Goal: Complete application form: Complete application form

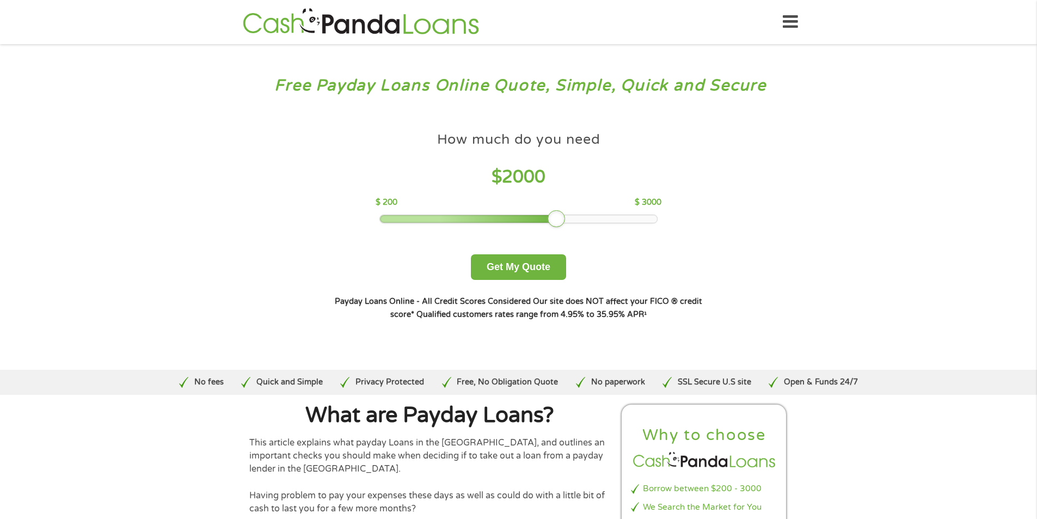
drag, startPoint x: 457, startPoint y: 219, endPoint x: 559, endPoint y: 216, distance: 101.8
click at [559, 216] on div at bounding box center [556, 218] width 17 height 17
drag, startPoint x: 561, startPoint y: 218, endPoint x: 662, endPoint y: 220, distance: 101.3
click at [662, 220] on div at bounding box center [655, 218] width 17 height 17
click at [545, 264] on button "Get My Quote" at bounding box center [518, 267] width 95 height 26
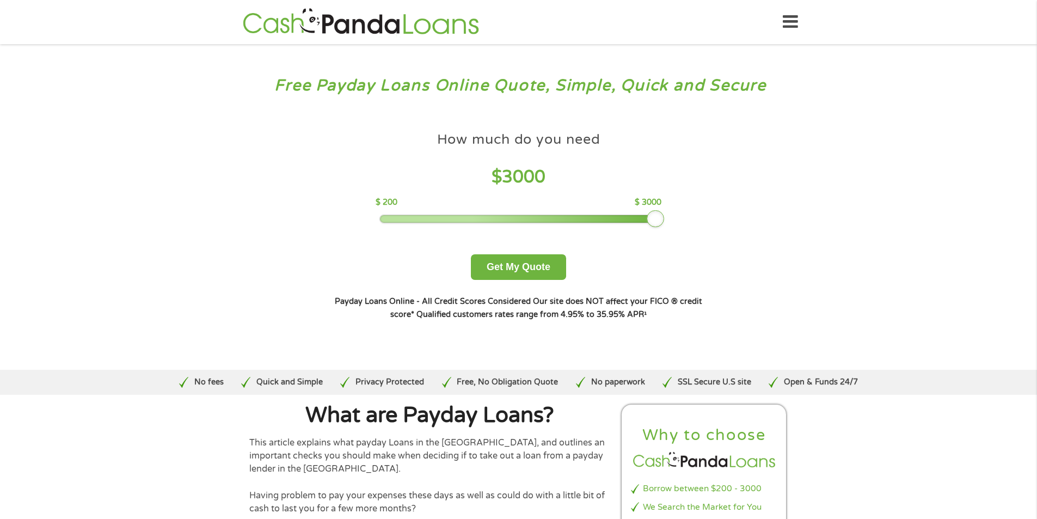
drag, startPoint x: 458, startPoint y: 217, endPoint x: 665, endPoint y: 210, distance: 207.0
click at [665, 210] on div "How much do you need $ 3000 $ 200 $ 3000 Get My Quote" at bounding box center [518, 202] width 381 height 153
click at [529, 268] on button "Get My Quote" at bounding box center [518, 267] width 95 height 26
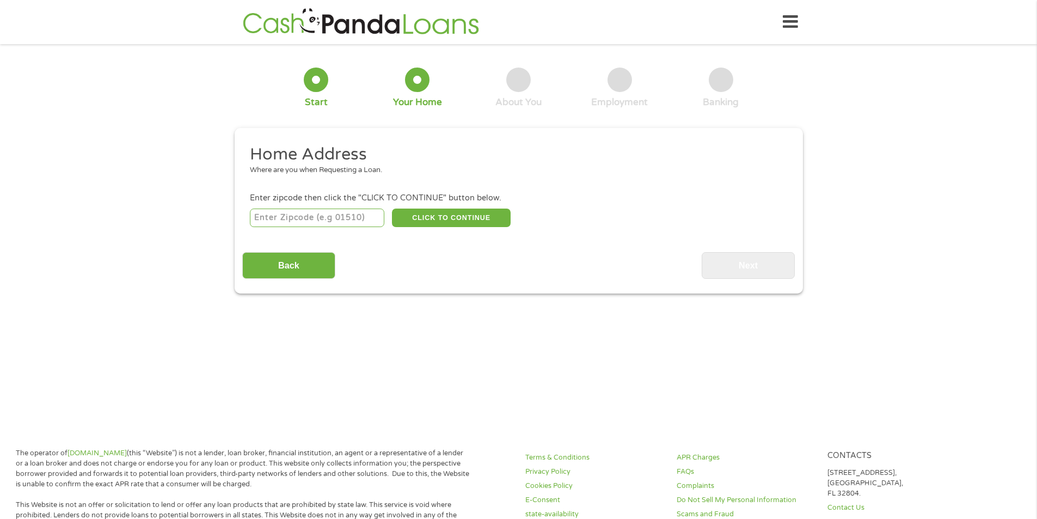
click at [282, 219] on input "number" at bounding box center [317, 217] width 134 height 19
type input "17315"
click at [447, 220] on button "CLICK TO CONTINUE" at bounding box center [451, 217] width 119 height 19
type input "17315"
type input "Dover"
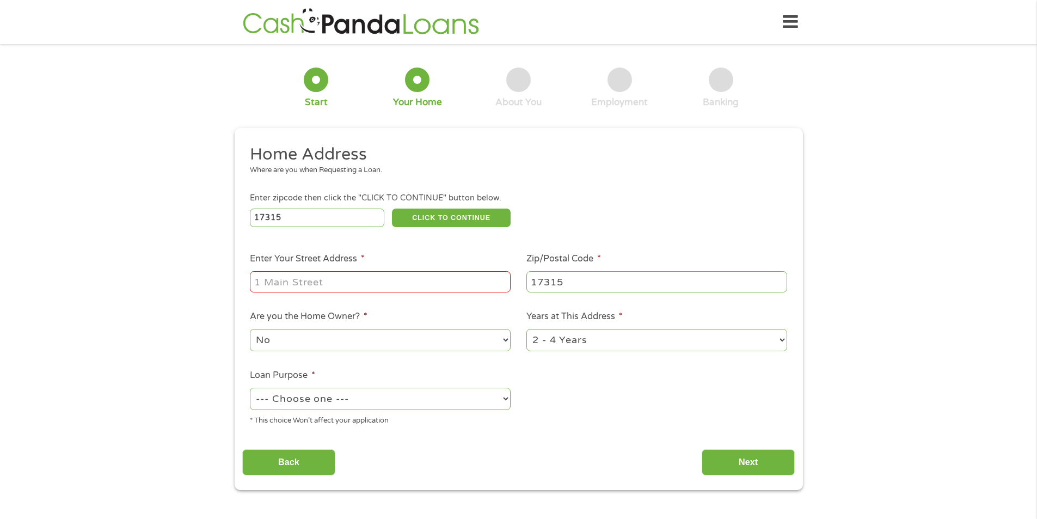
click at [352, 282] on input "Enter Your Street Address *" at bounding box center [380, 281] width 261 height 21
type input "2819 OAKLAND RD"
click at [781, 339] on select "1 Year or less 1 - 2 Years 2 - 4 Years Over 4 Years" at bounding box center [656, 340] width 261 height 22
select select "24months"
click at [526, 329] on select "1 Year or less 1 - 2 Years 2 - 4 Years Over 4 Years" at bounding box center [656, 340] width 261 height 22
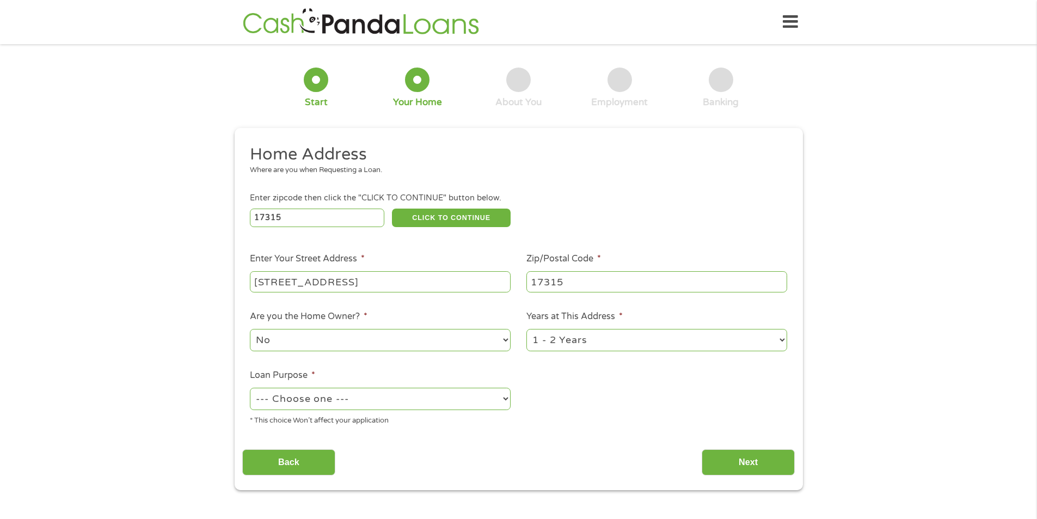
click at [503, 399] on select "--- Choose one --- Pay Bills Debt Consolidation Home Improvement Major Purchase…" at bounding box center [380, 399] width 261 height 22
select select "paybills"
click at [250, 388] on select "--- Choose one --- Pay Bills Debt Consolidation Home Improvement Major Purchase…" at bounding box center [380, 399] width 261 height 22
click at [746, 458] on input "Next" at bounding box center [748, 462] width 93 height 27
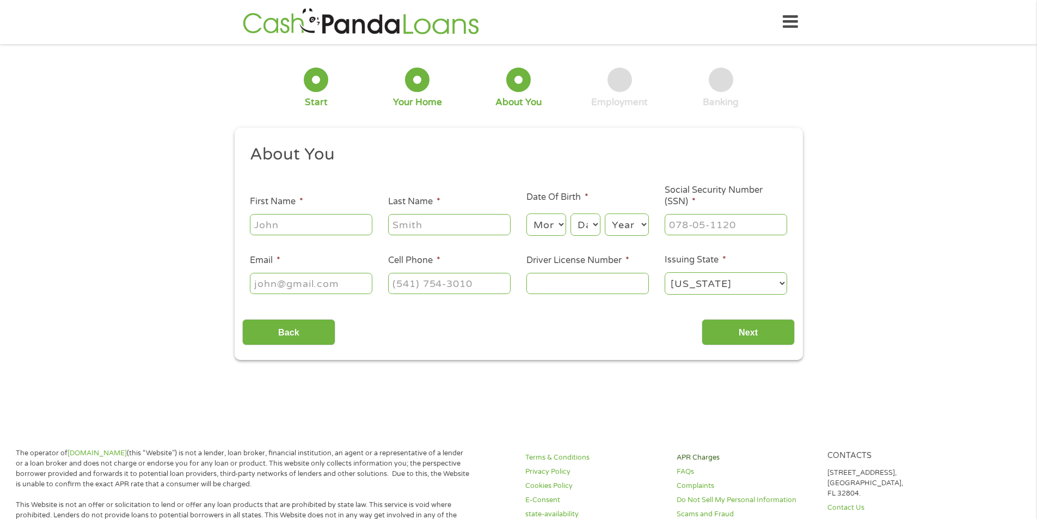
scroll to position [4, 4]
click at [308, 224] on input "First Name *" at bounding box center [311, 224] width 122 height 21
type input "Kirk"
type input "Folk"
type input "kirkfolk@gmail.com"
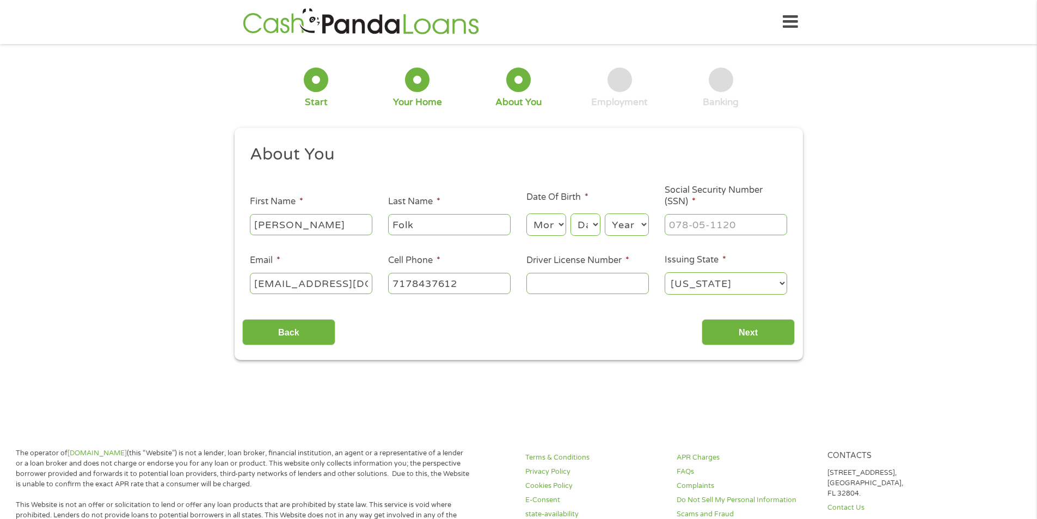
type input "(717) 843-7612"
click at [561, 225] on select "Month 1 2 3 4 5 6 7 8 9 10 11 12" at bounding box center [546, 224] width 40 height 22
select select "4"
click at [526, 213] on select "Month 1 2 3 4 5 6 7 8 9 10 11 12" at bounding box center [546, 224] width 40 height 22
click at [593, 226] on select "Day 1 2 3 4 5 6 7 8 9 10 11 12 13 14 15 16 17 18 19 20 21 22 23 24 25 26 27 28 …" at bounding box center [584, 224] width 29 height 22
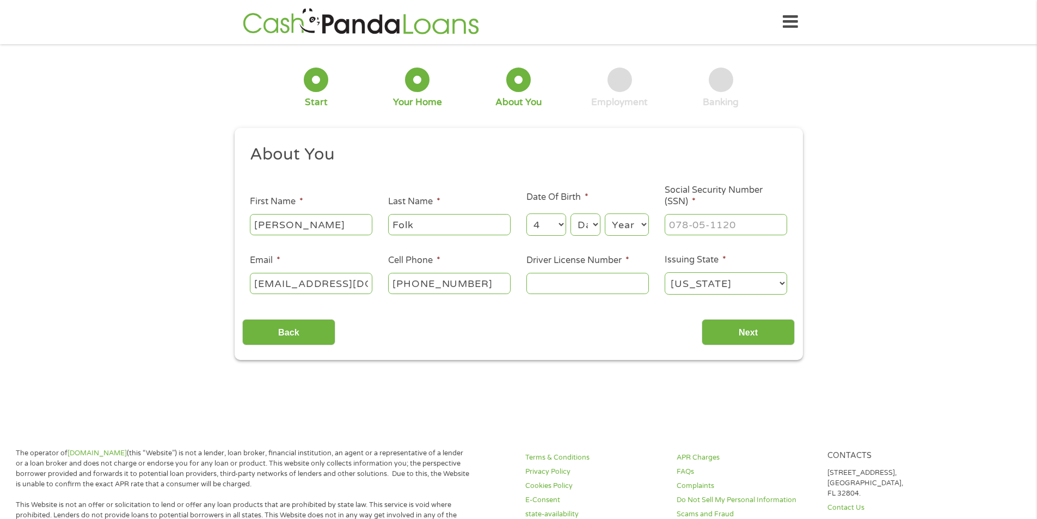
select select "22"
click at [570, 213] on select "Day 1 2 3 4 5 6 7 8 9 10 11 12 13 14 15 16 17 18 19 20 21 22 23 24 25 26 27 28 …" at bounding box center [584, 224] width 29 height 22
click at [644, 223] on select "Year 2007 2006 2005 2004 2003 2002 2001 2000 1999 1998 1997 1996 1995 1994 1993…" at bounding box center [627, 224] width 44 height 22
select select "1959"
click at [605, 213] on select "Year 2007 2006 2005 2004 2003 2002 2001 2000 1999 1998 1997 1996 1995 1994 1993…" at bounding box center [627, 224] width 44 height 22
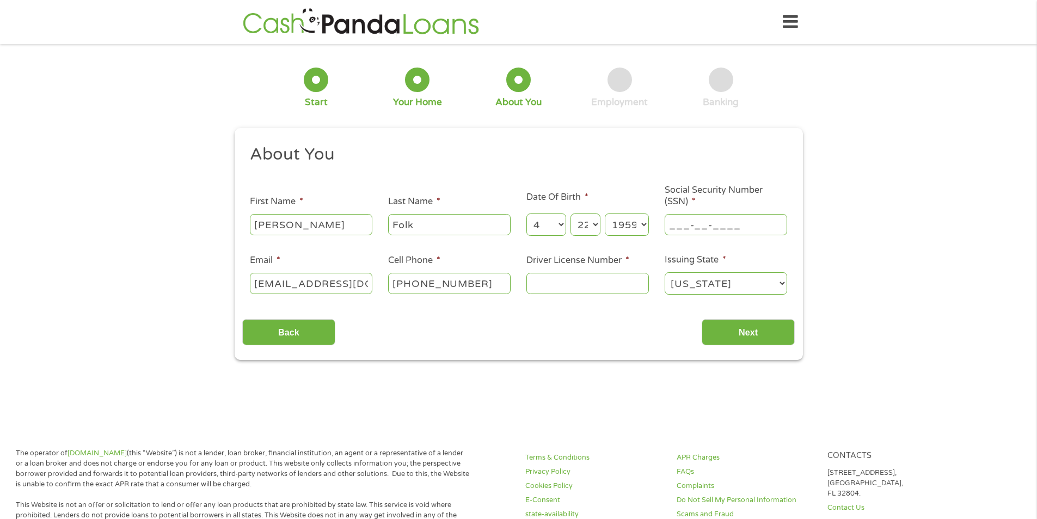
click at [687, 222] on input "___-__-____" at bounding box center [726, 224] width 122 height 21
type input "167-52-3939"
click at [546, 283] on input "Driver License Number *" at bounding box center [587, 283] width 122 height 21
type input "19174078"
click at [746, 332] on input "Next" at bounding box center [748, 332] width 93 height 27
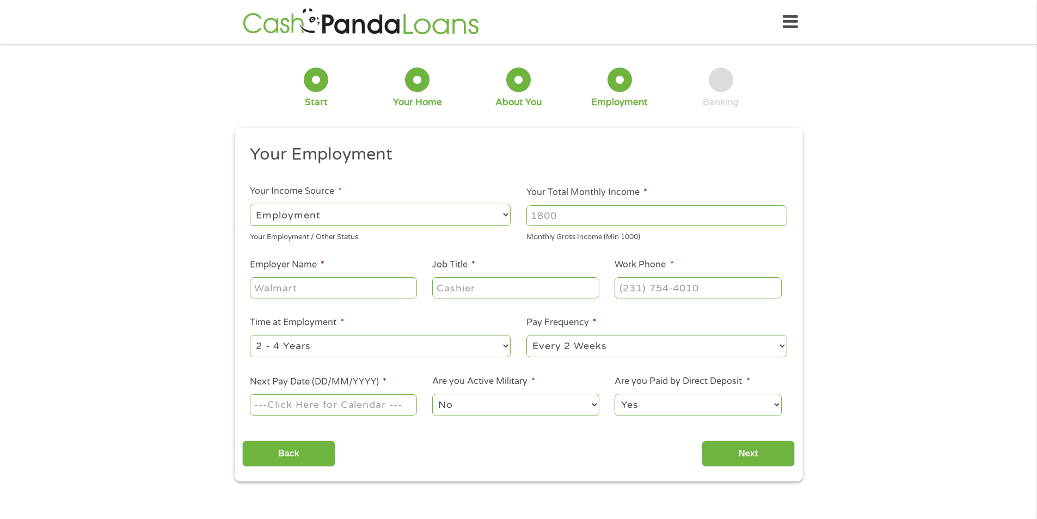
click at [503, 217] on select "--- Choose one --- Employment Self Employed Benefits" at bounding box center [380, 215] width 261 height 22
select select "selfEmployed"
click at [250, 204] on select "--- Choose one --- Employment Self Employed Benefits" at bounding box center [380, 215] width 261 height 22
click at [576, 213] on input "Your Total Monthly Income *" at bounding box center [656, 215] width 261 height 21
type input "3500"
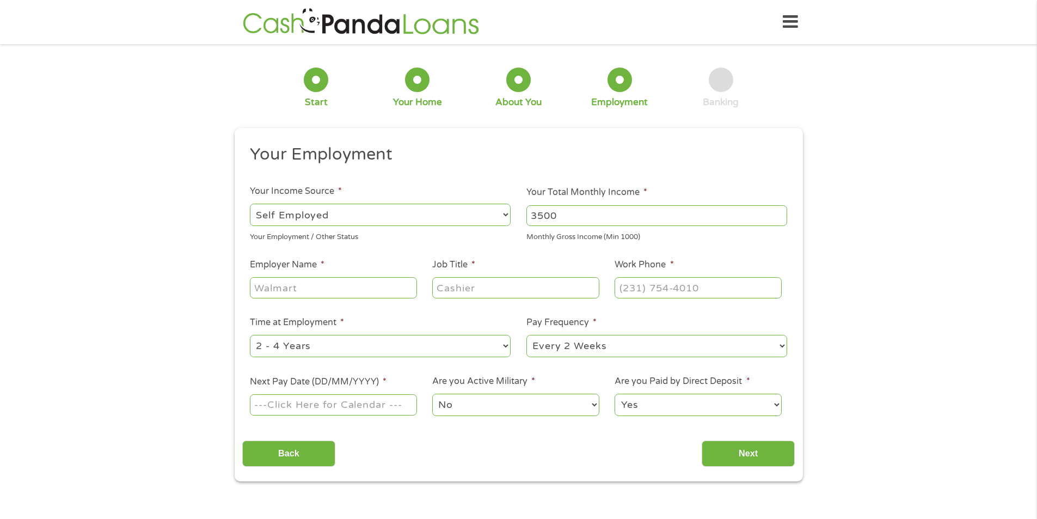
click at [335, 293] on input "Employer Name *" at bounding box center [333, 287] width 167 height 21
type input "Kirk James Folk"
click at [448, 279] on input "Job Title *" at bounding box center [515, 287] width 167 height 21
type input "Musician"
click at [629, 287] on input "(___) ___-____" at bounding box center [698, 287] width 167 height 21
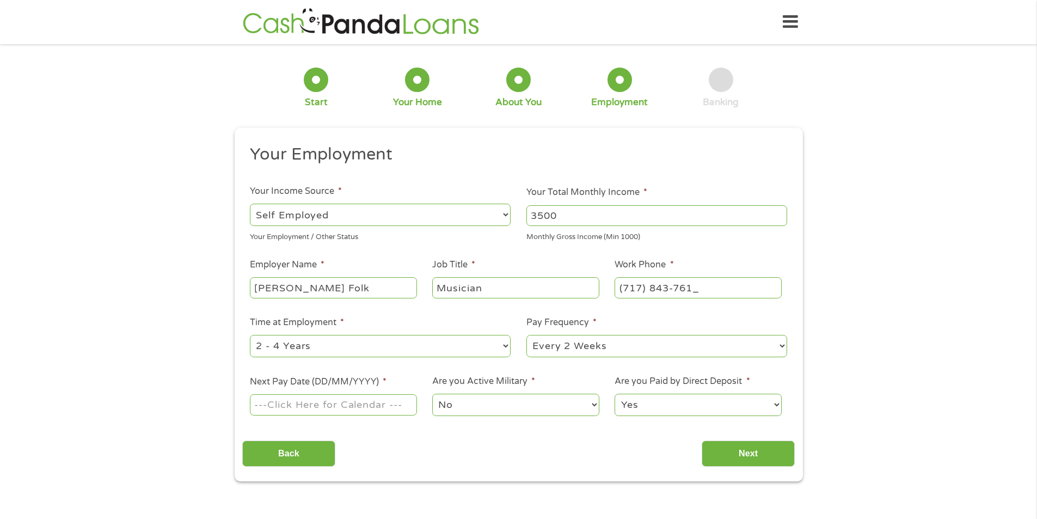
type input "(717) 843-7612"
click at [465, 320] on li "Time at Employment * --- Choose one --- 1 Year or less 1 - 2 Years 2 - 4 Years …" at bounding box center [380, 337] width 277 height 43
click at [501, 346] on select "--- Choose one --- 1 Year or less 1 - 2 Years 2 - 4 Years Over 4 Years" at bounding box center [380, 346] width 261 height 22
select select "60months"
click at [250, 335] on select "--- Choose one --- 1 Year or less 1 - 2 Years 2 - 4 Years Over 4 Years" at bounding box center [380, 346] width 261 height 22
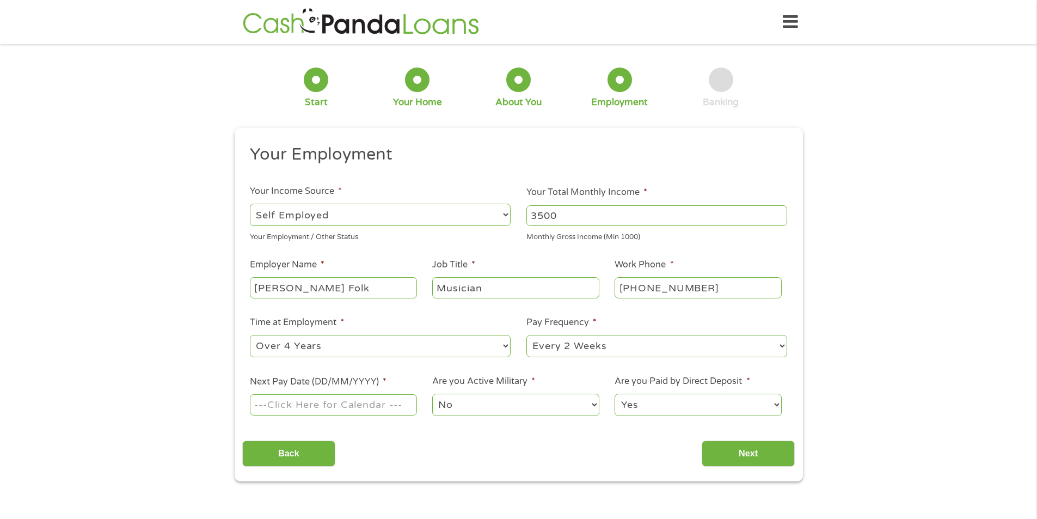
click at [785, 343] on select "--- Choose one --- Every 2 Weeks Every Week Monthly Semi-Monthly" at bounding box center [656, 346] width 261 height 22
select select "weekly"
click at [526, 335] on select "--- Choose one --- Every 2 Weeks Every Week Monthly Semi-Monthly" at bounding box center [656, 346] width 261 height 22
click at [346, 401] on input "Next Pay Date (DD/MM/YYYY) *" at bounding box center [333, 404] width 167 height 21
type input "19/09/2025"
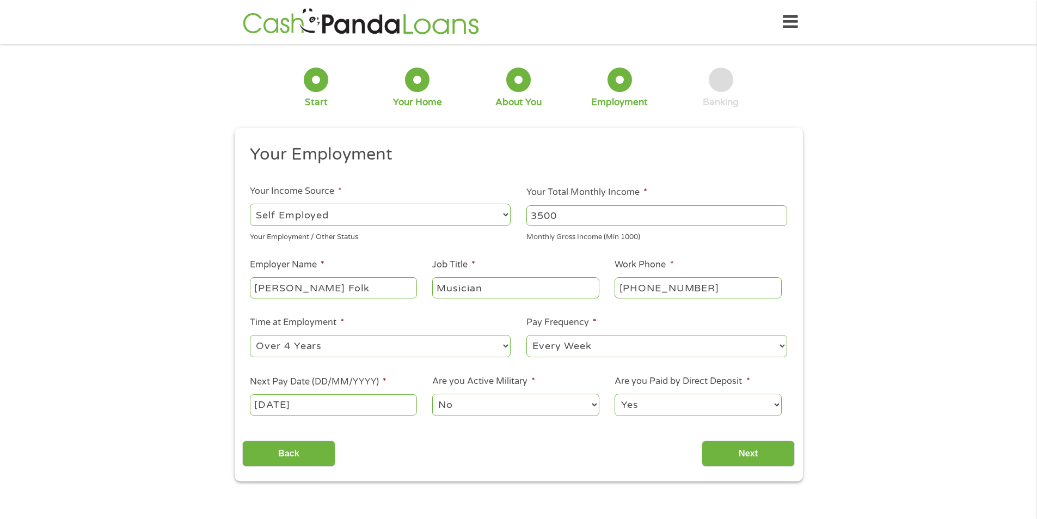
click at [778, 404] on select "Yes No" at bounding box center [698, 405] width 167 height 22
select select "0"
click at [615, 394] on select "Yes No" at bounding box center [698, 405] width 167 height 22
click at [753, 456] on input "Next" at bounding box center [748, 453] width 93 height 27
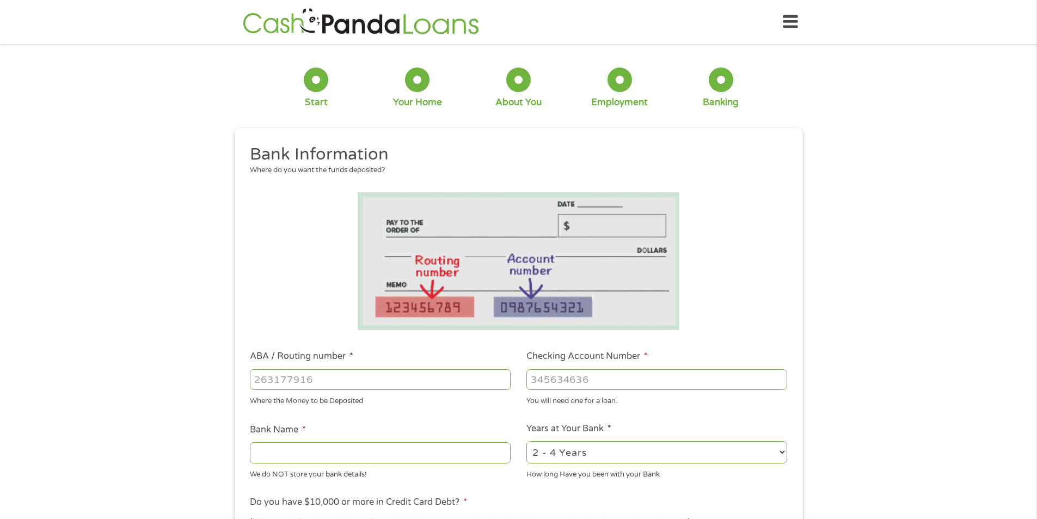
click at [263, 446] on input "Bank Name *" at bounding box center [380, 452] width 261 height 21
click at [397, 458] on input "Wells Fargo" at bounding box center [380, 452] width 261 height 21
type input "Wells Fargo"
click at [290, 382] on input "ABA / Routing number *" at bounding box center [380, 379] width 261 height 21
type input "031000503"
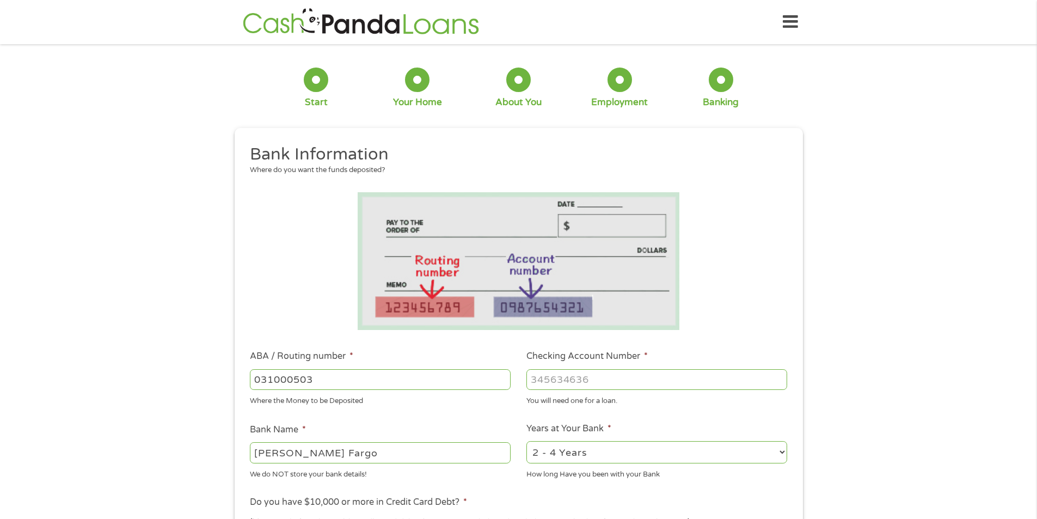
type input "WELLS FARGO BANK"
type input "031000503"
click at [551, 376] on input "Checking Account Number *" at bounding box center [656, 379] width 261 height 21
type input "8052507293"
click at [781, 451] on select "2 - 4 Years 6 - 12 Months 1 - 2 Years Over 4 Years" at bounding box center [656, 452] width 261 height 22
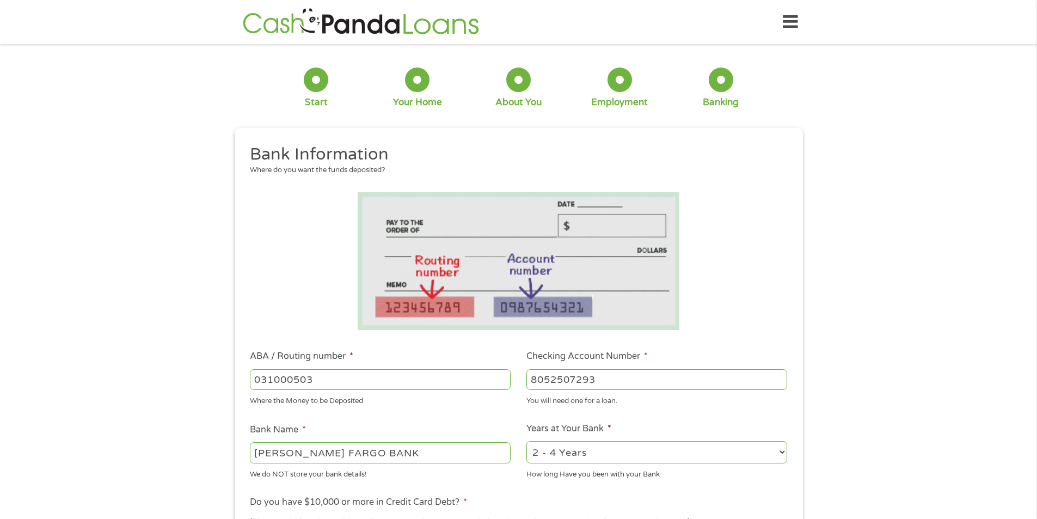
select select "12months"
click at [526, 441] on select "2 - 4 Years 6 - 12 Months 1 - 2 Years Over 4 Years" at bounding box center [656, 452] width 261 height 22
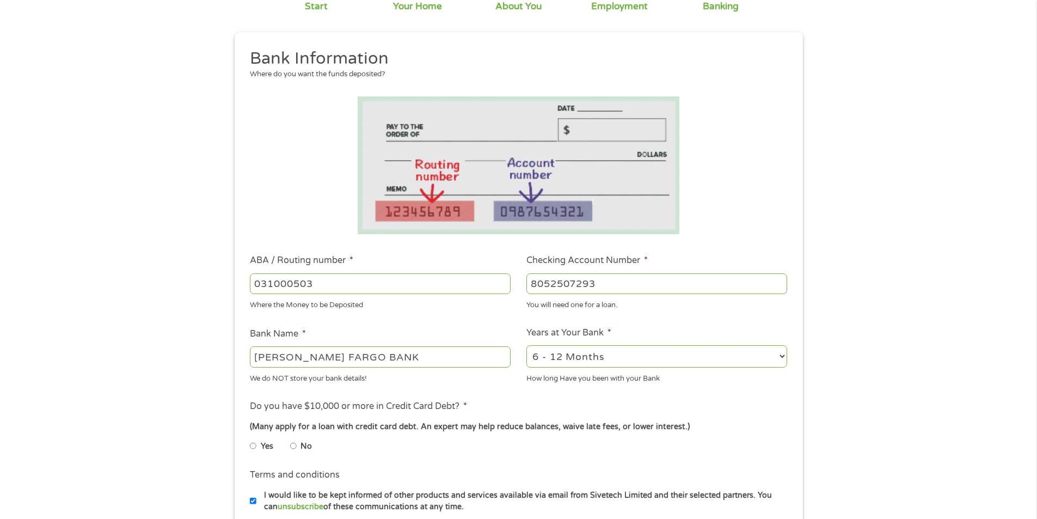
scroll to position [109, 0]
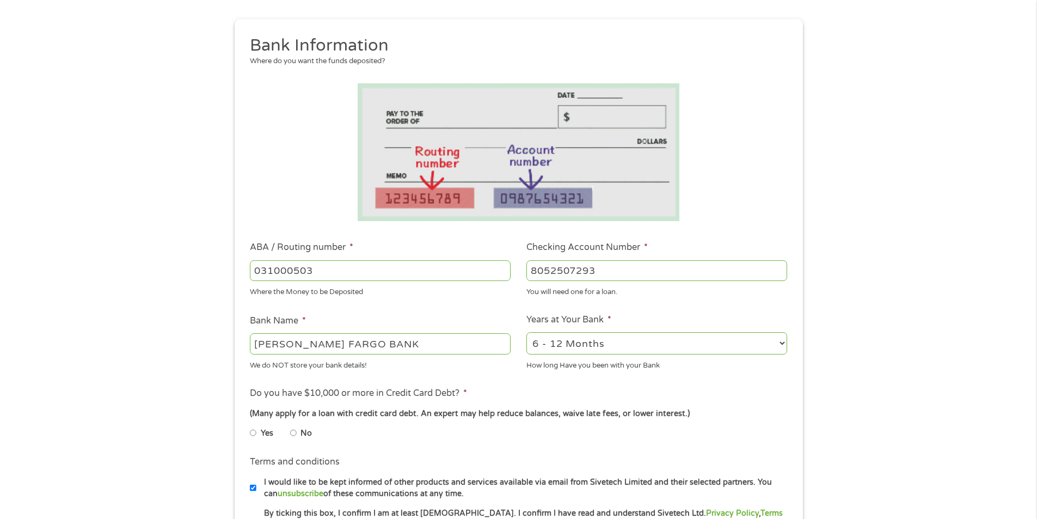
click at [291, 432] on input "No" at bounding box center [293, 432] width 7 height 17
radio input "true"
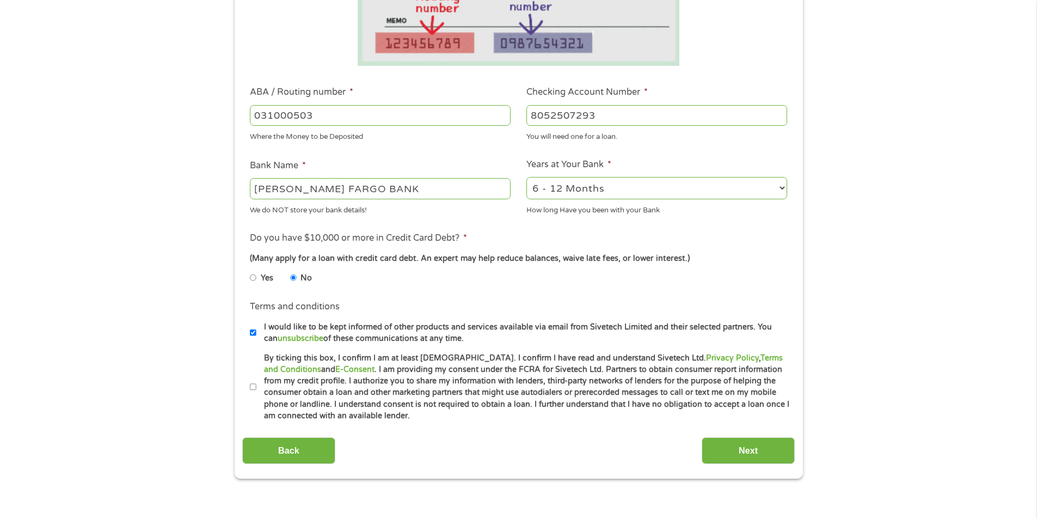
scroll to position [272, 0]
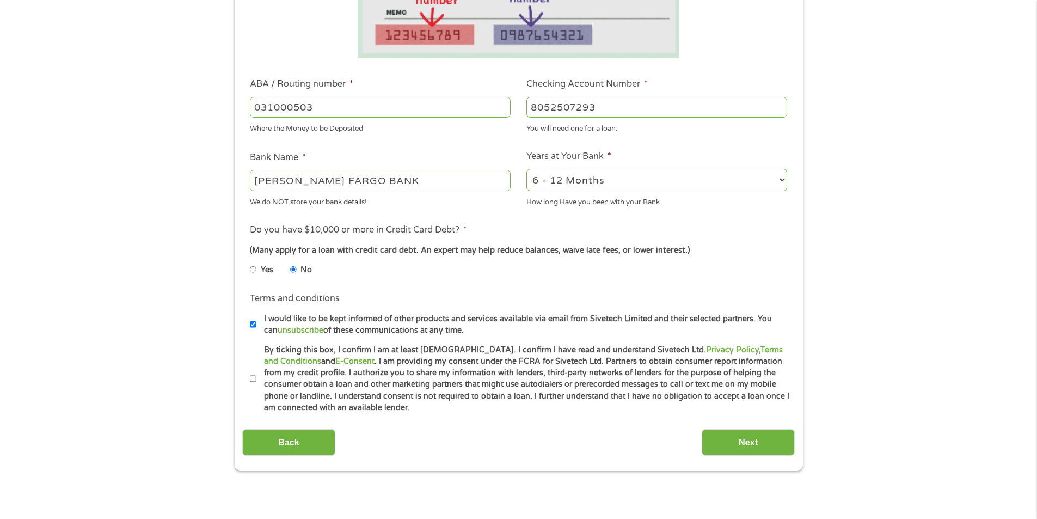
click at [254, 376] on input "By ticking this box, I confirm I am at least 18 years old. I confirm I have rea…" at bounding box center [253, 378] width 7 height 17
checkbox input "true"
click at [253, 325] on input "I would like to be kept informed of other products and services available via e…" at bounding box center [253, 324] width 7 height 17
checkbox input "false"
click at [767, 444] on input "Next" at bounding box center [748, 442] width 93 height 27
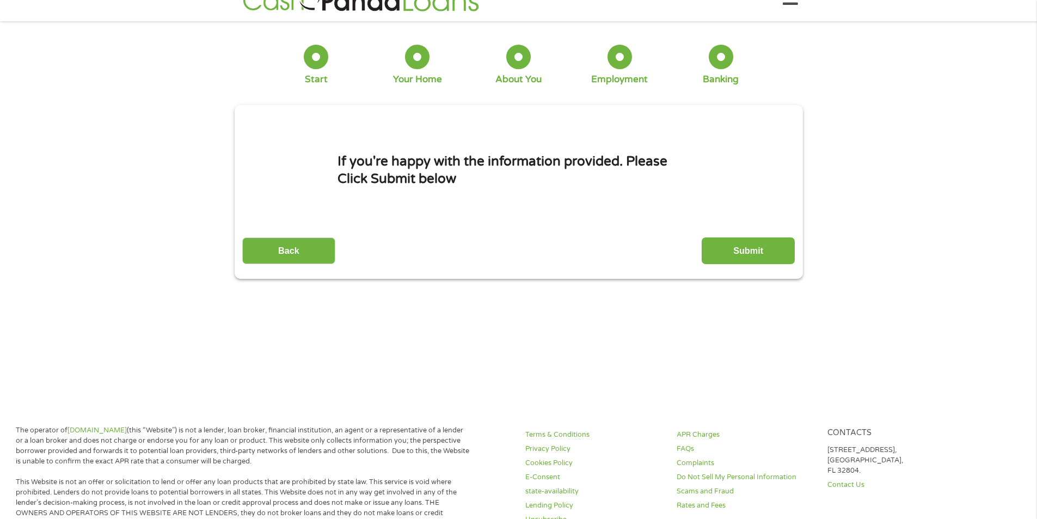
scroll to position [0, 0]
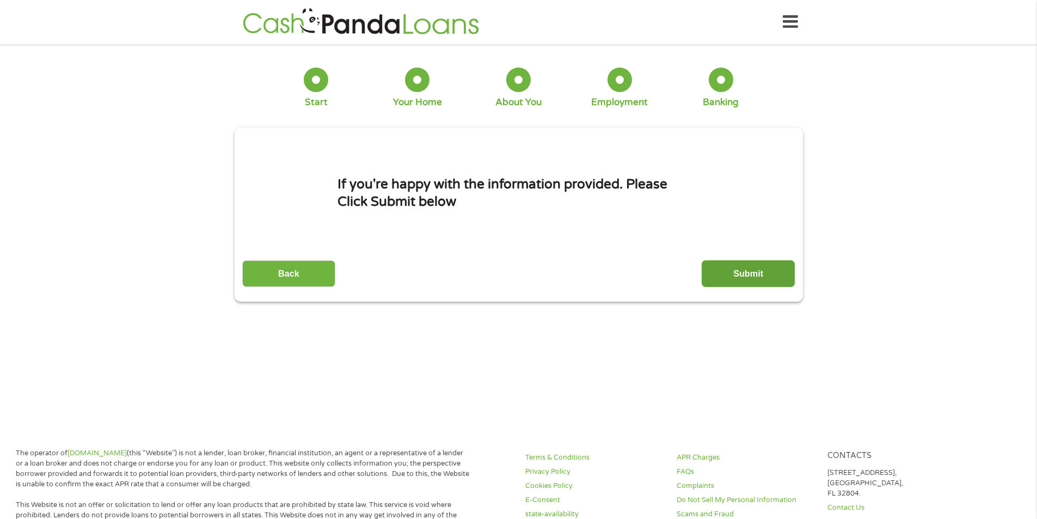
click at [767, 276] on input "Submit" at bounding box center [748, 273] width 93 height 27
